Goal: Subscribe to service/newsletter

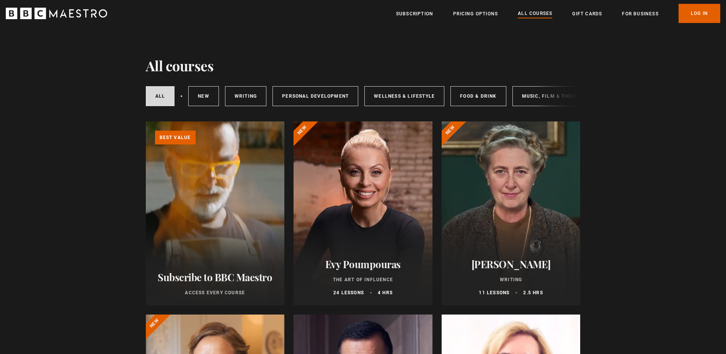
click at [146, 121] on link "Learn more about BBC Maestro" at bounding box center [146, 121] width 0 height 0
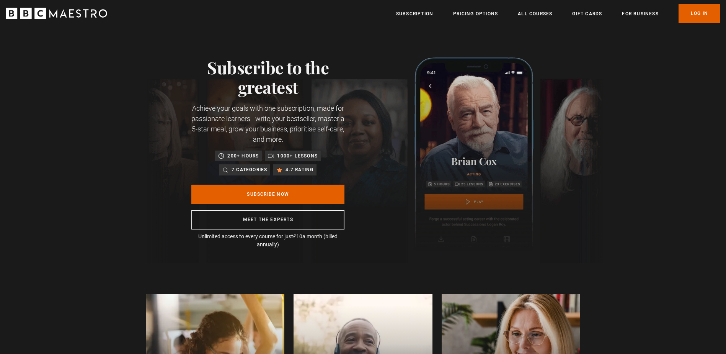
click at [618, 186] on div "Subscribe to the greatest Achieve your goals with one subscription, made for pa…" at bounding box center [363, 145] width 726 height 236
